Goal: Navigation & Orientation: Find specific page/section

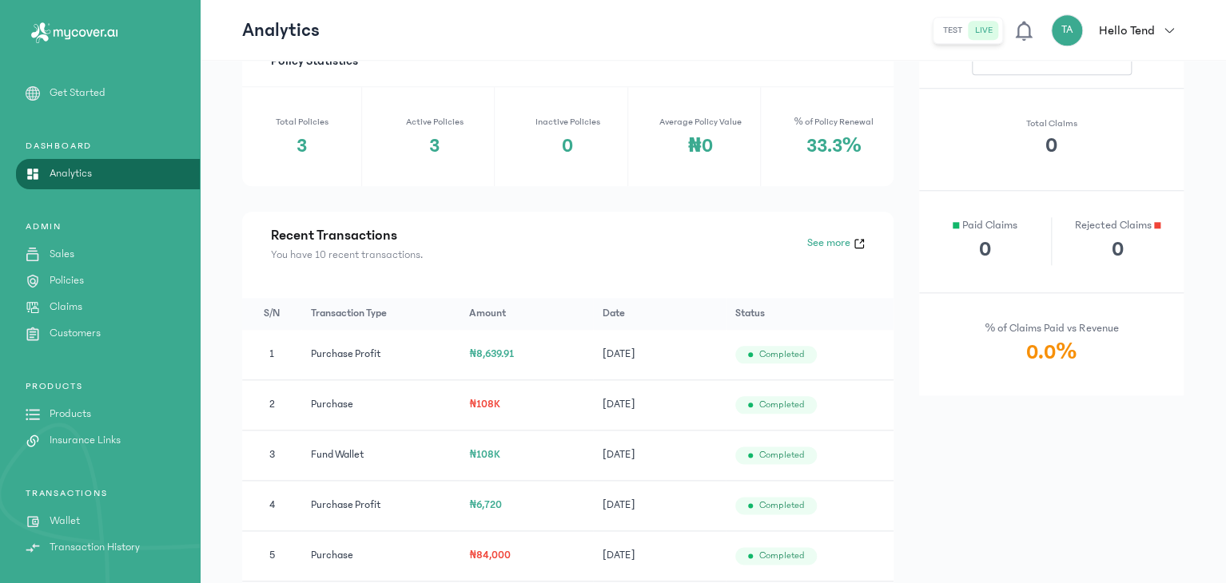
scroll to position [102, 0]
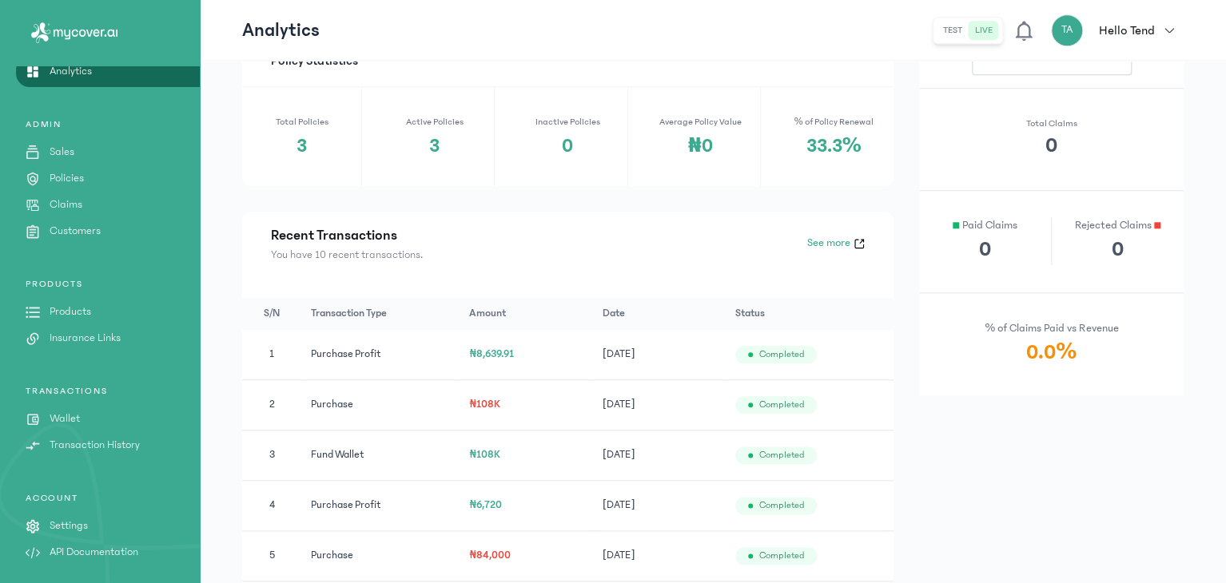
click at [93, 422] on link "Wallet" at bounding box center [100, 419] width 200 height 17
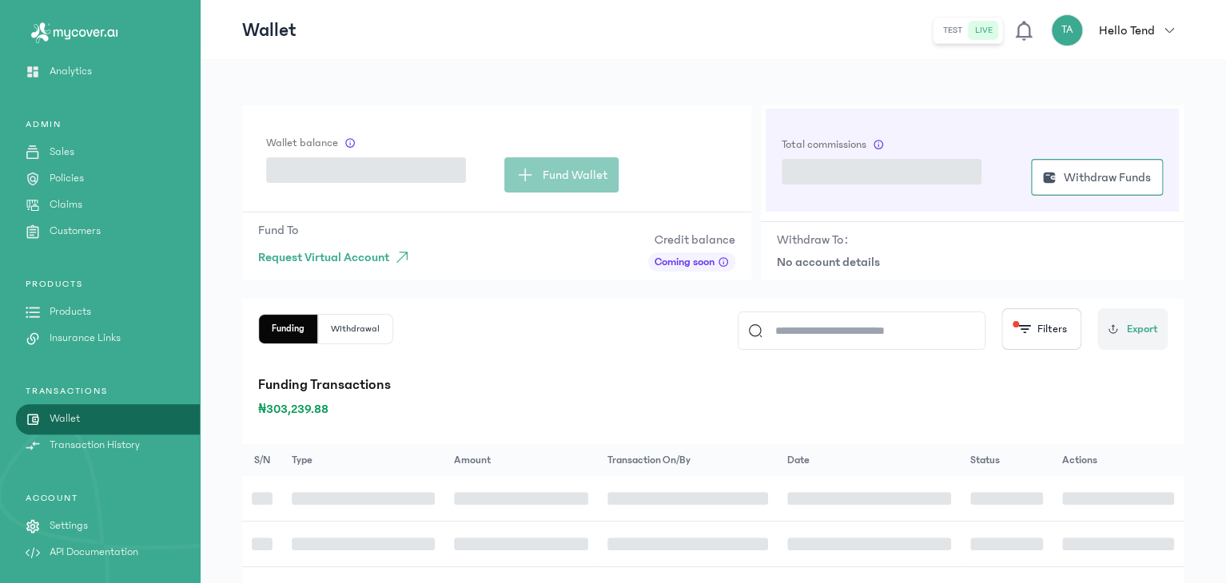
click at [93, 422] on link "Wallet" at bounding box center [100, 419] width 200 height 17
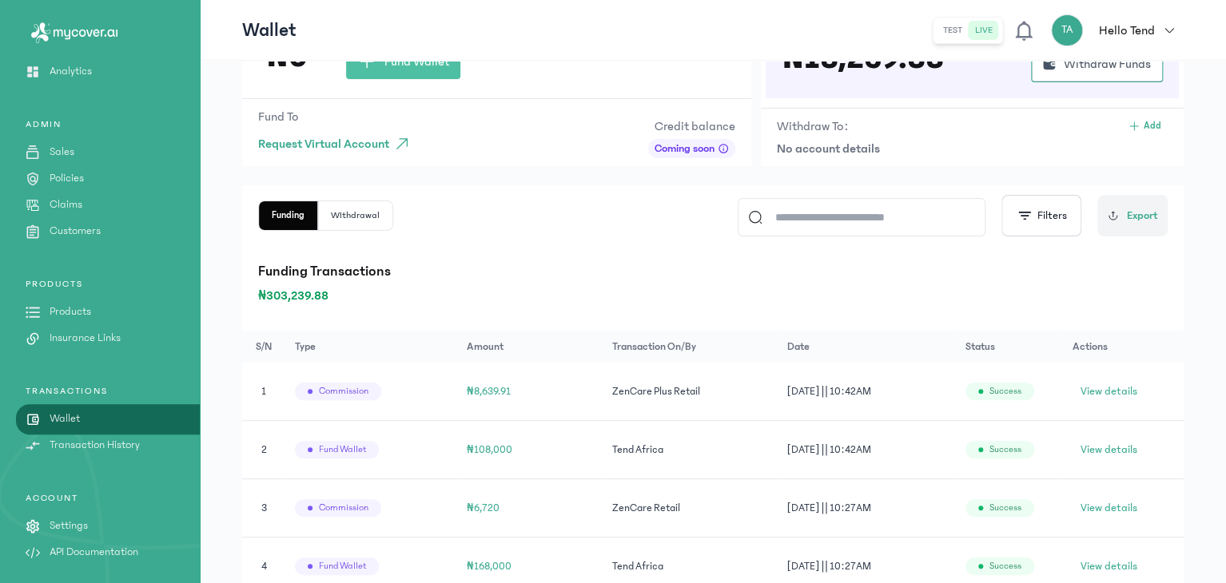
scroll to position [115, 0]
click at [103, 146] on link "Sales" at bounding box center [100, 152] width 200 height 17
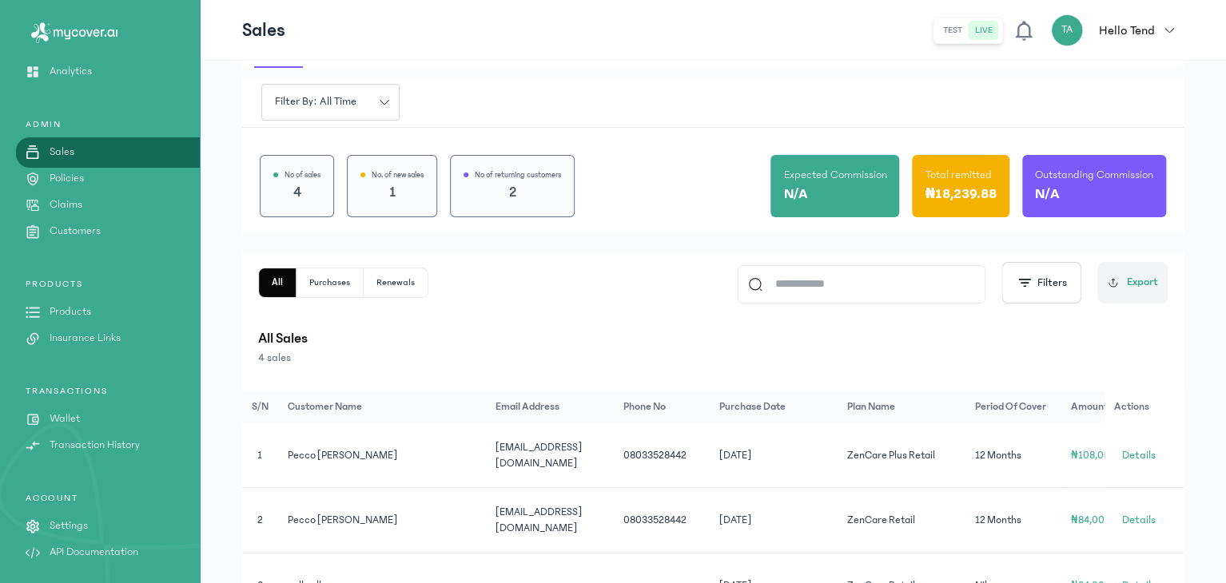
scroll to position [54, 0]
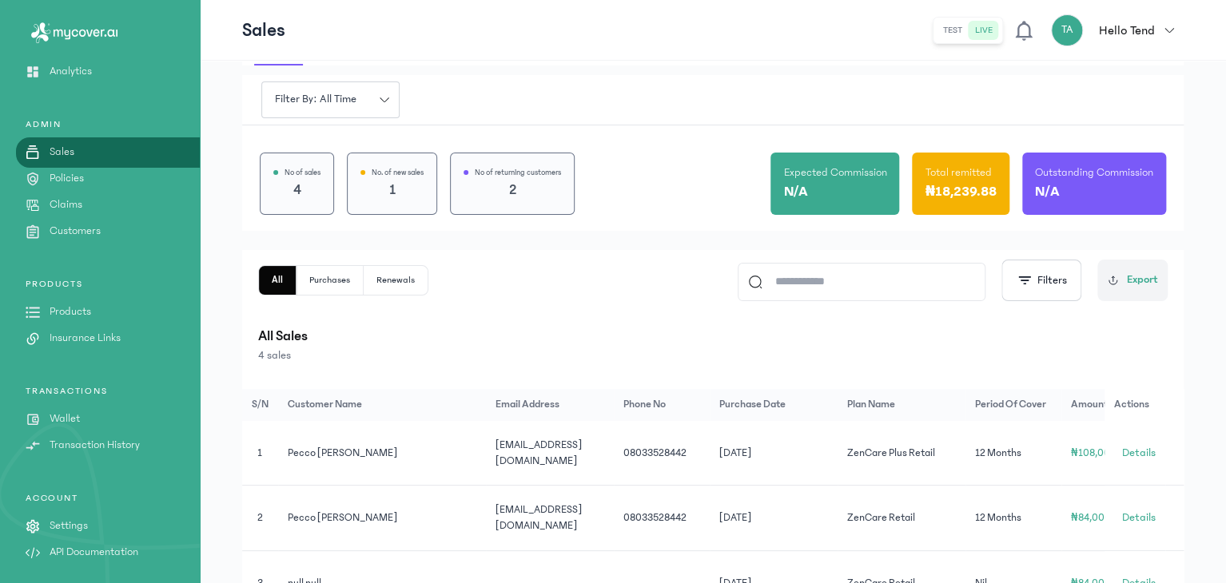
click at [84, 175] on p "Policies" at bounding box center [67, 178] width 34 height 17
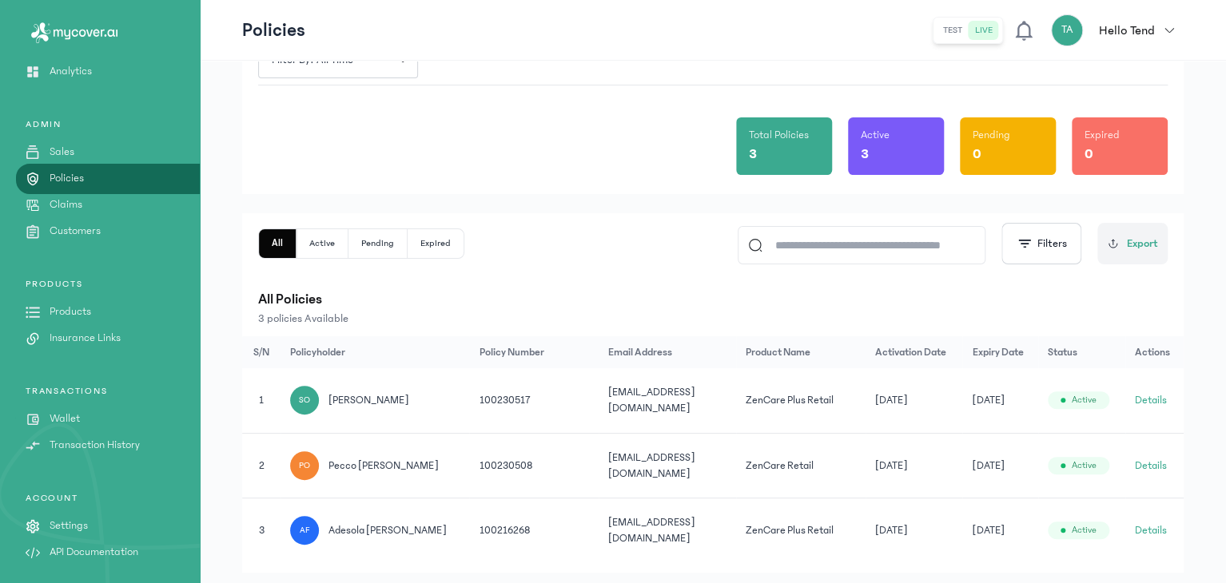
scroll to position [116, 0]
